Goal: Navigation & Orientation: Find specific page/section

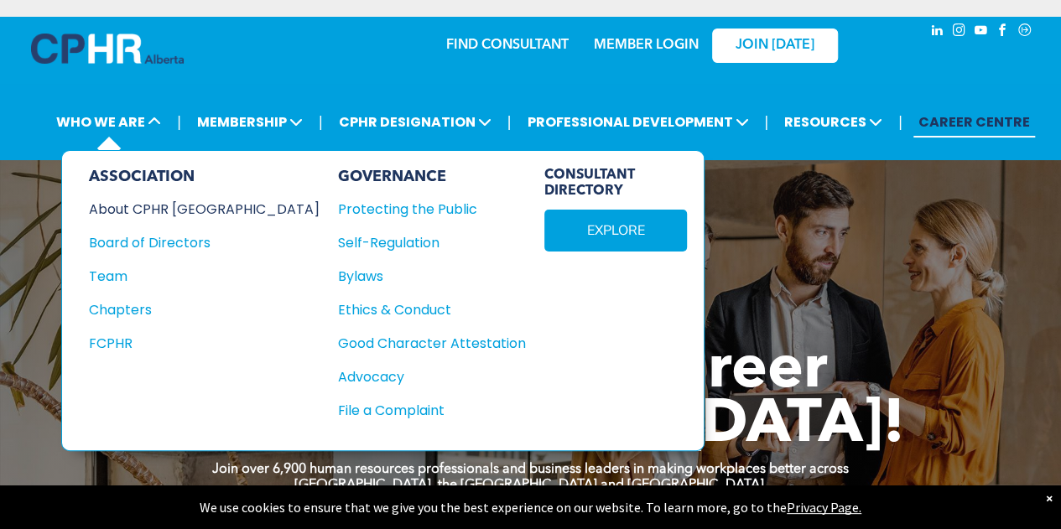
click at [153, 202] on div "About CPHR [GEOGRAPHIC_DATA]" at bounding box center [193, 209] width 208 height 21
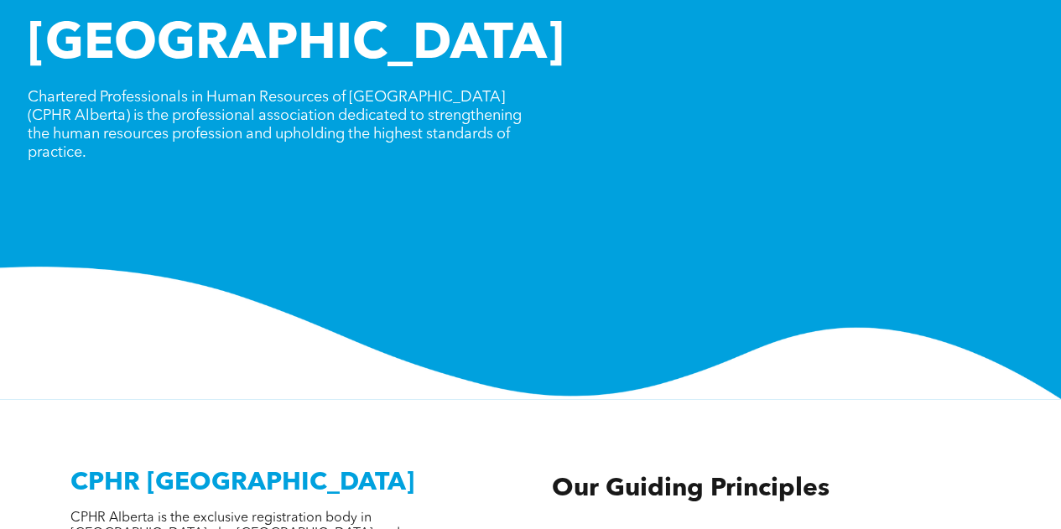
scroll to position [84, 0]
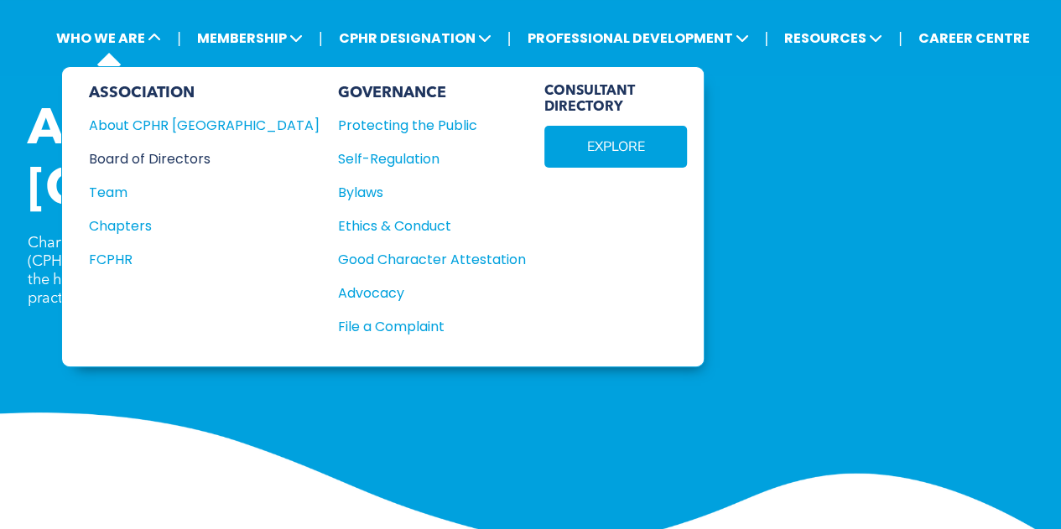
click at [139, 157] on div "Board of Directors" at bounding box center [193, 158] width 208 height 21
